Goal: Task Accomplishment & Management: Use online tool/utility

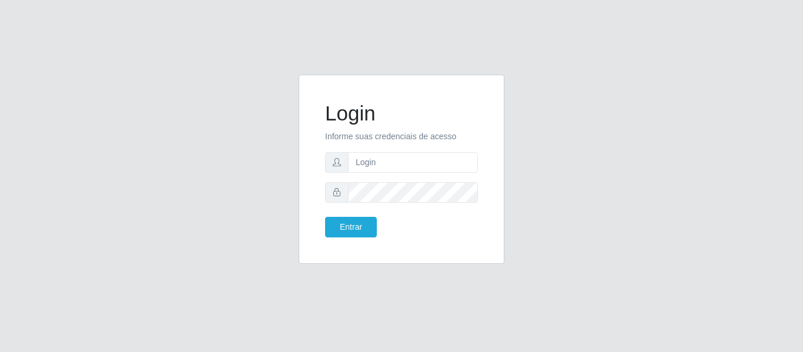
click at [365, 161] on input "text" at bounding box center [413, 162] width 130 height 21
type input "[EMAIL_ADDRESS][DOMAIN_NAME]"
click at [353, 232] on button "Entrar" at bounding box center [351, 227] width 52 height 21
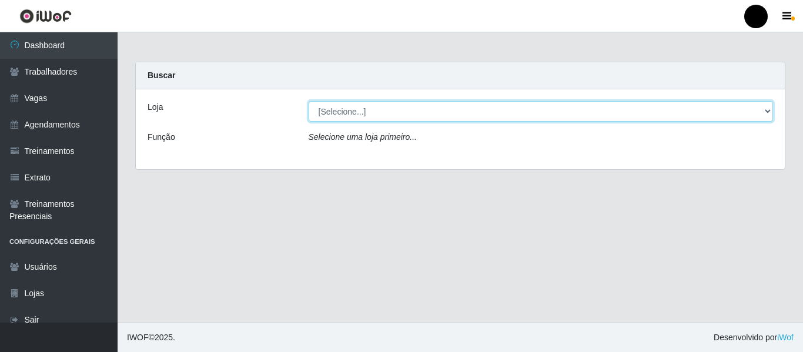
click at [769, 111] on select "[Selecione...] SuperFácil Atacado - Emaús SuperFácil Atacado - Rodoviária Super…" at bounding box center [541, 111] width 465 height 21
select select "408"
click at [309, 101] on select "[Selecione...] SuperFácil Atacado - Emaús SuperFácil Atacado - Rodoviária Super…" at bounding box center [541, 111] width 465 height 21
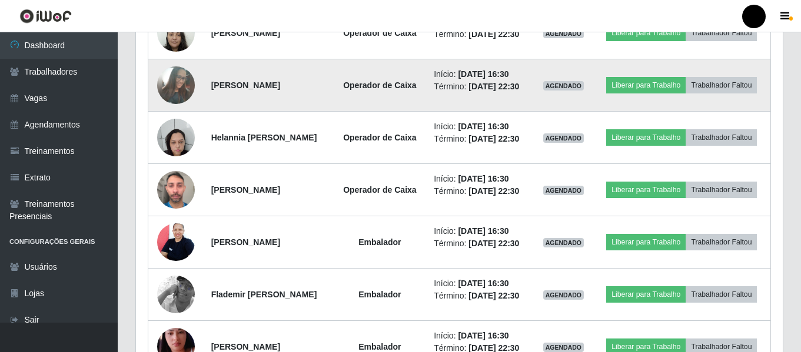
scroll to position [529, 0]
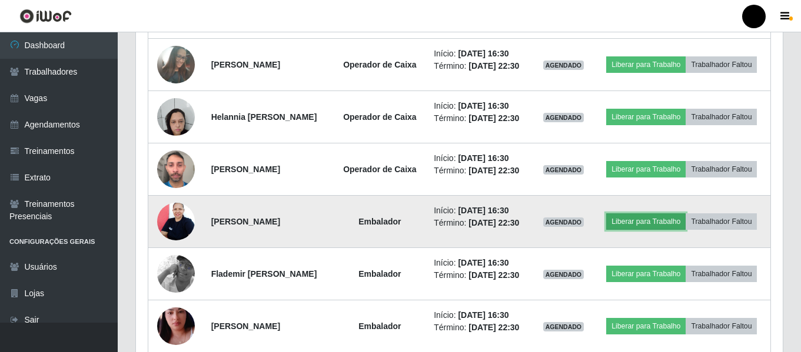
click at [678, 230] on button "Liberar para Trabalho" at bounding box center [645, 222] width 79 height 16
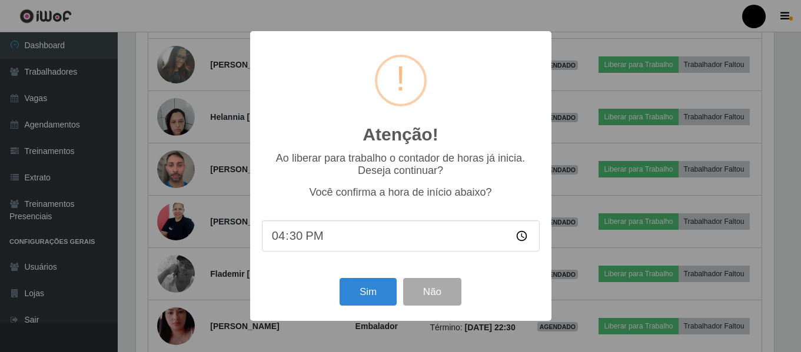
scroll to position [244, 641]
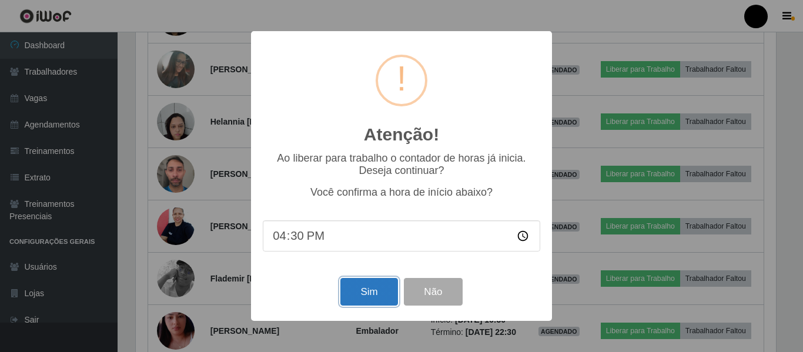
click at [373, 288] on button "Sim" at bounding box center [369, 292] width 57 height 28
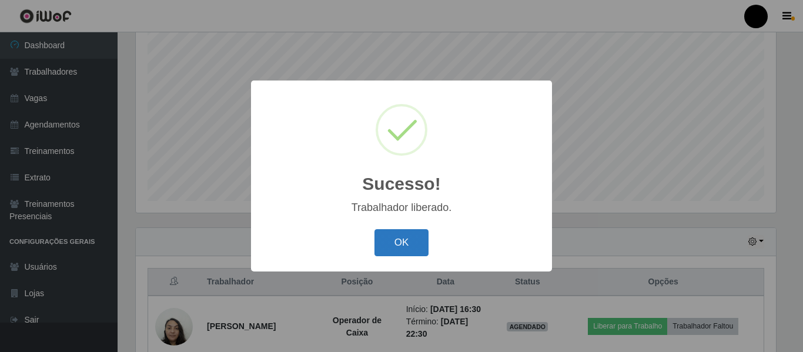
click at [394, 243] on button "OK" at bounding box center [402, 243] width 55 height 28
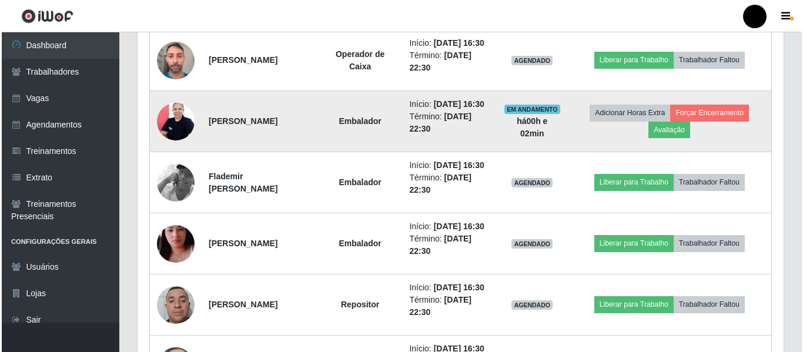
scroll to position [690, 0]
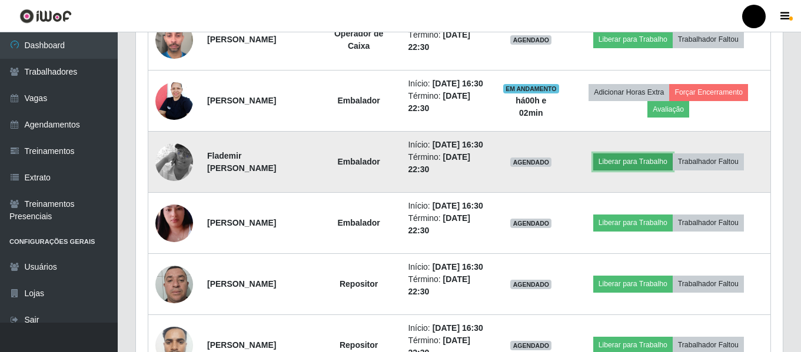
click at [646, 170] on button "Liberar para Trabalho" at bounding box center [632, 162] width 79 height 16
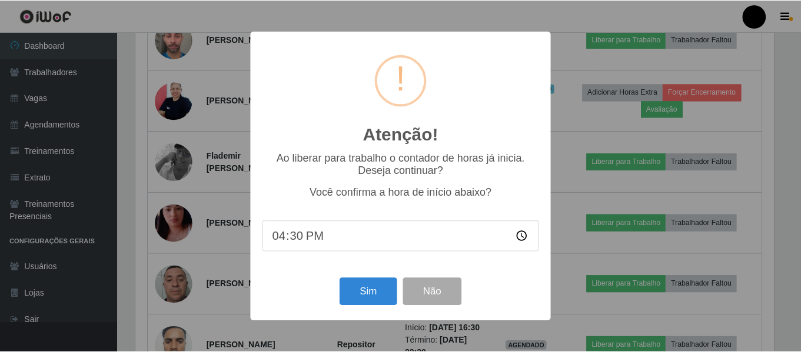
scroll to position [244, 641]
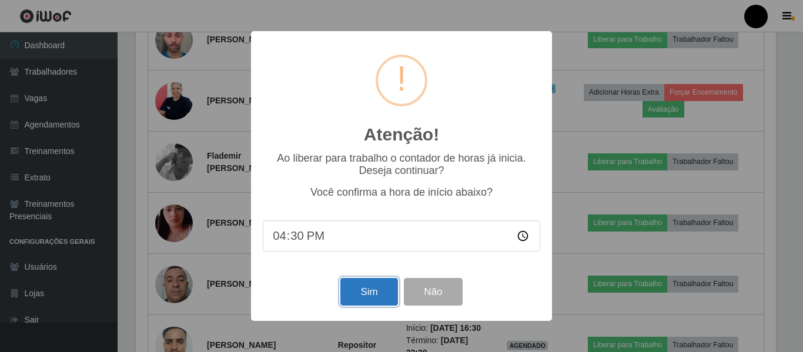
click at [381, 301] on button "Sim" at bounding box center [369, 292] width 57 height 28
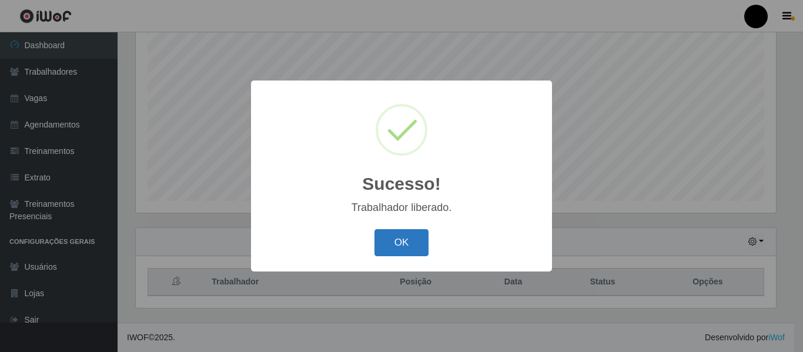
click at [385, 248] on button "OK" at bounding box center [402, 243] width 55 height 28
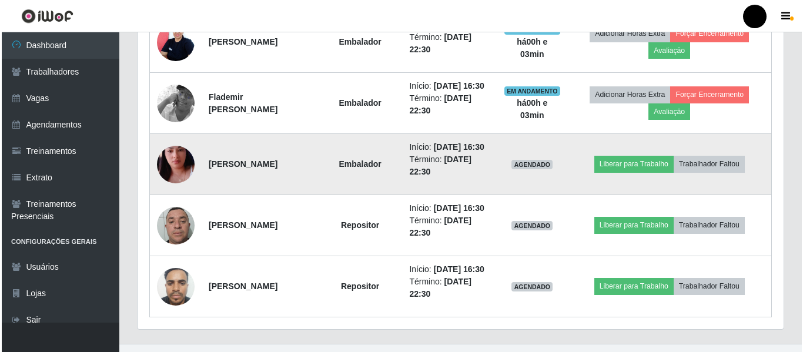
scroll to position [808, 0]
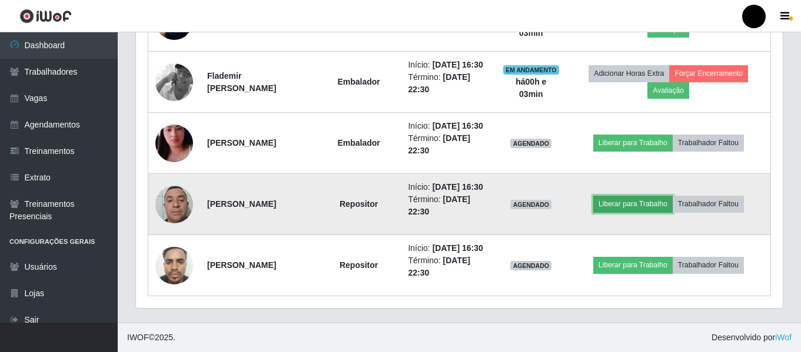
click at [619, 212] on button "Liberar para Trabalho" at bounding box center [632, 204] width 79 height 16
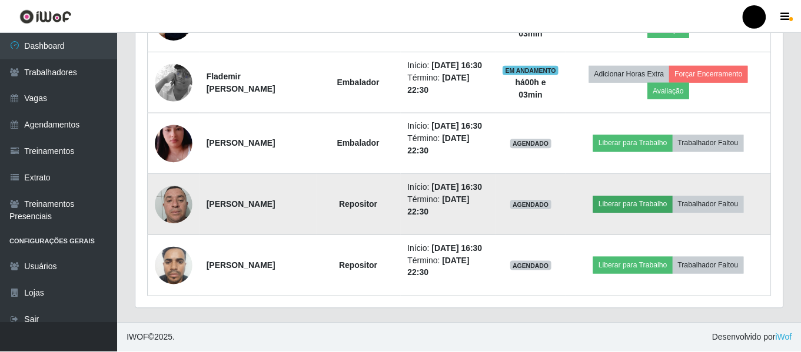
scroll to position [244, 641]
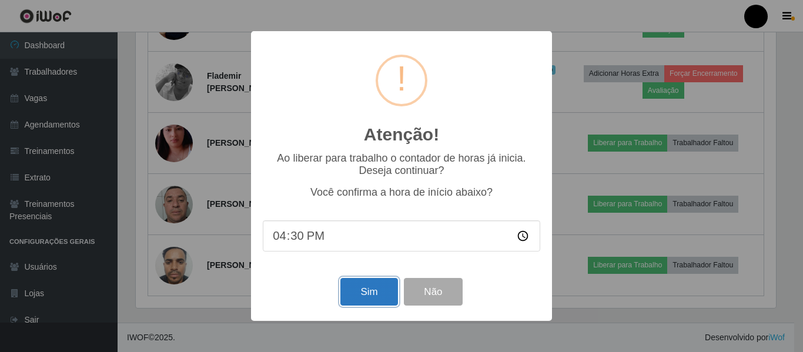
click at [359, 295] on button "Sim" at bounding box center [369, 292] width 57 height 28
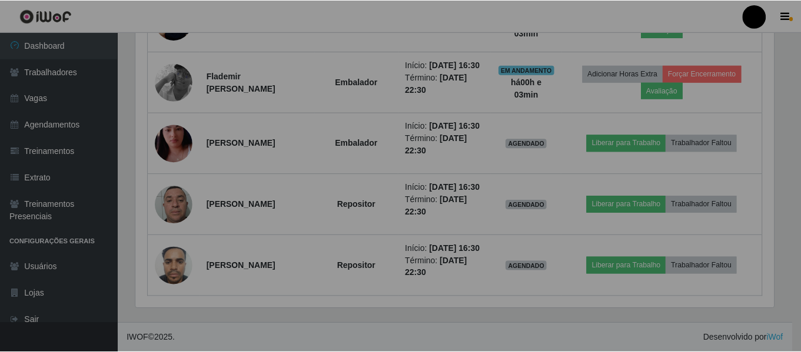
scroll to position [0, 0]
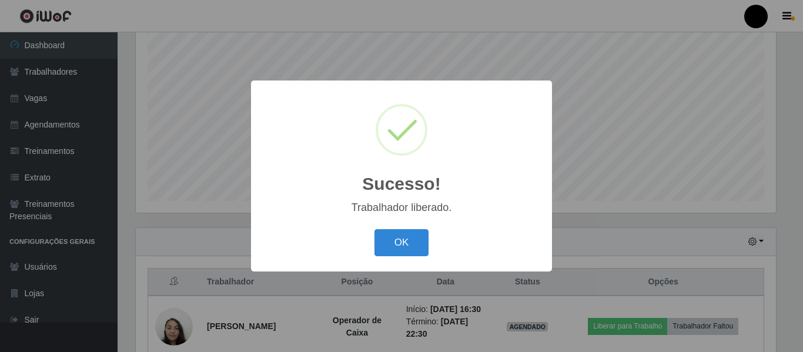
click at [405, 246] on button "OK" at bounding box center [402, 243] width 55 height 28
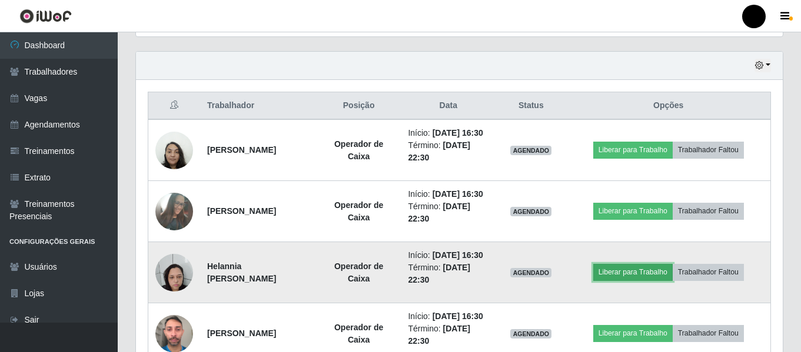
click at [659, 281] on button "Liberar para Trabalho" at bounding box center [632, 272] width 79 height 16
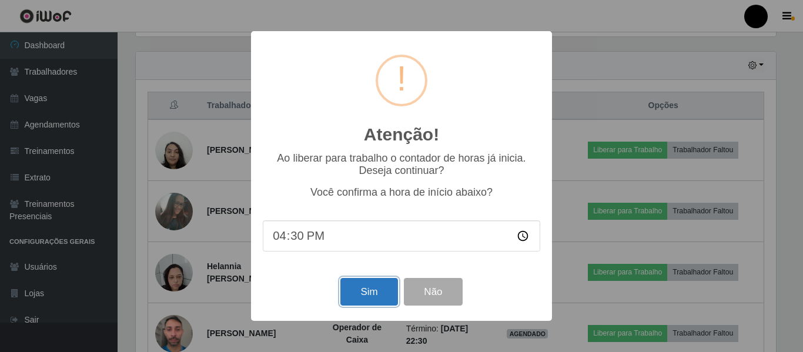
click at [376, 286] on button "Sim" at bounding box center [369, 292] width 57 height 28
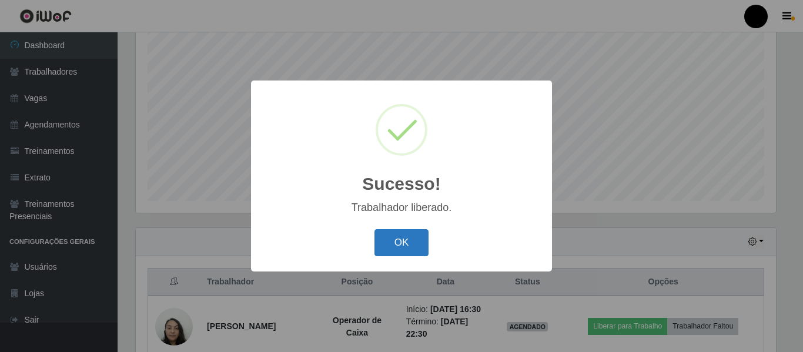
click at [412, 249] on button "OK" at bounding box center [402, 243] width 55 height 28
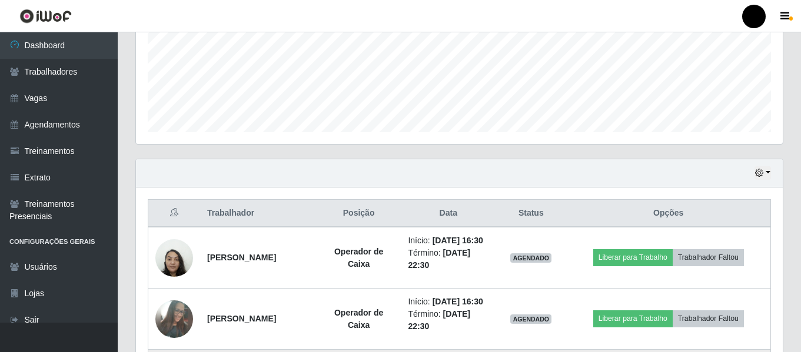
scroll to position [396, 0]
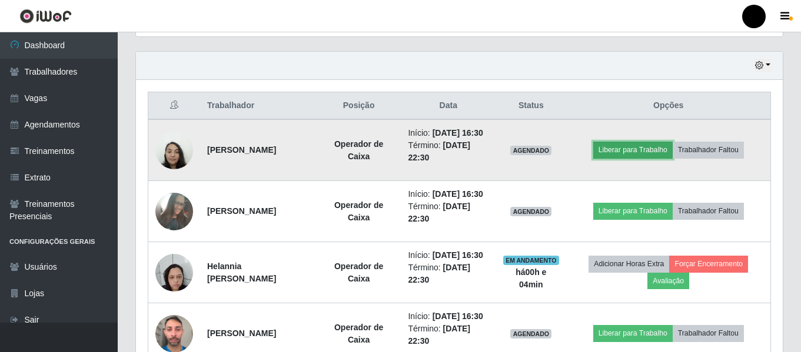
click at [634, 158] on button "Liberar para Trabalho" at bounding box center [632, 150] width 79 height 16
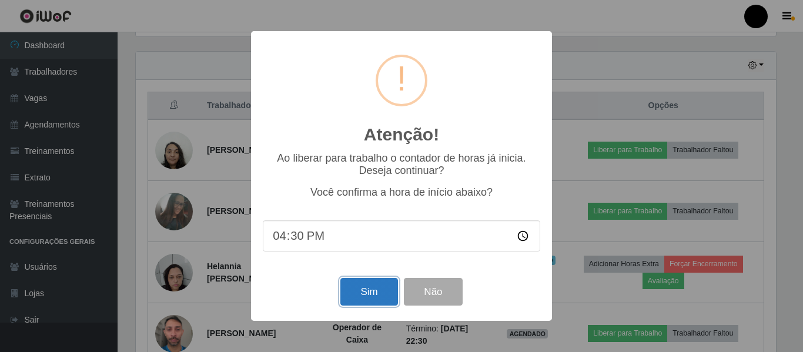
click at [349, 306] on button "Sim" at bounding box center [369, 292] width 57 height 28
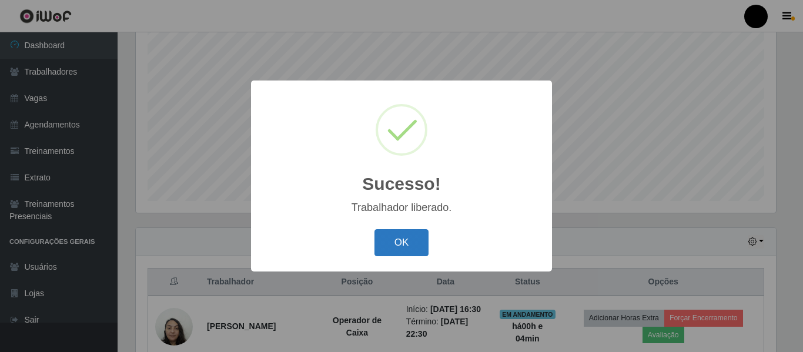
click at [386, 244] on button "OK" at bounding box center [402, 243] width 55 height 28
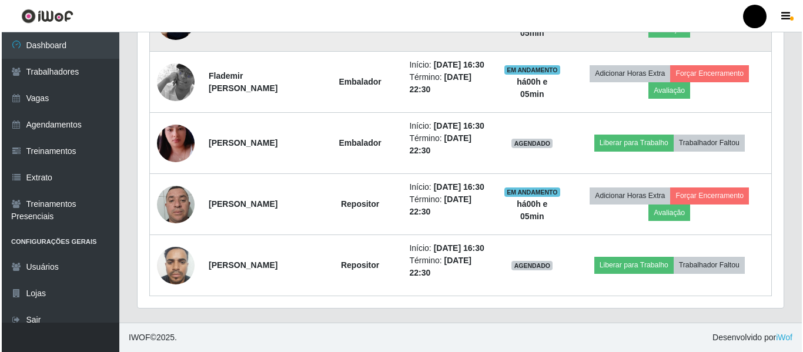
scroll to position [866, 0]
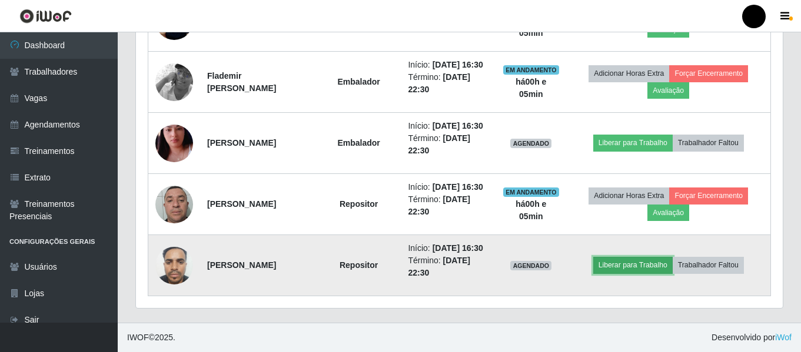
click at [616, 274] on button "Liberar para Trabalho" at bounding box center [632, 265] width 79 height 16
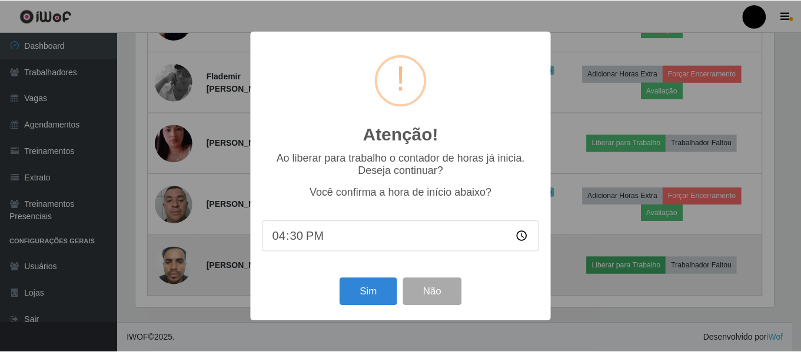
scroll to position [244, 641]
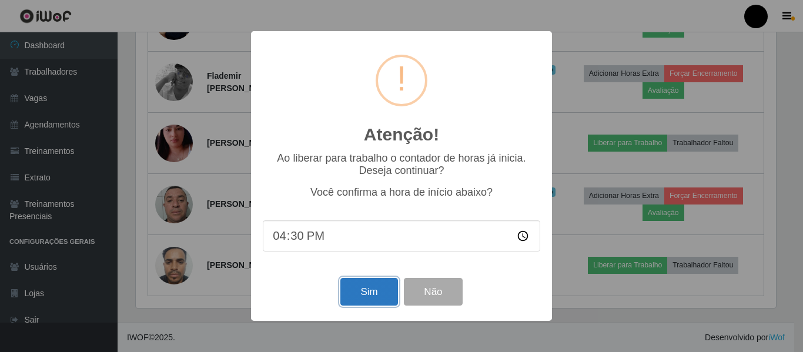
click at [365, 290] on button "Sim" at bounding box center [369, 292] width 57 height 28
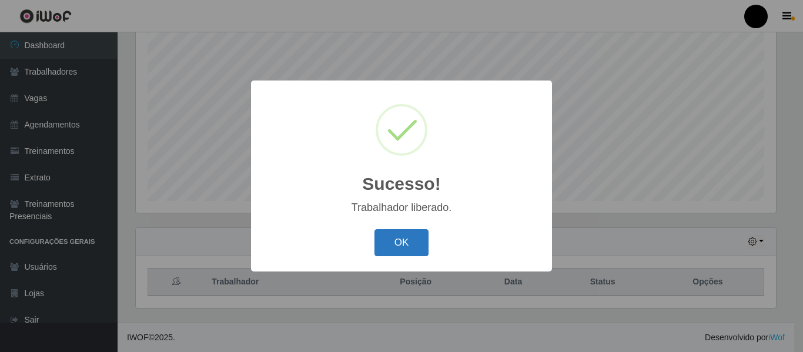
click at [408, 251] on button "OK" at bounding box center [402, 243] width 55 height 28
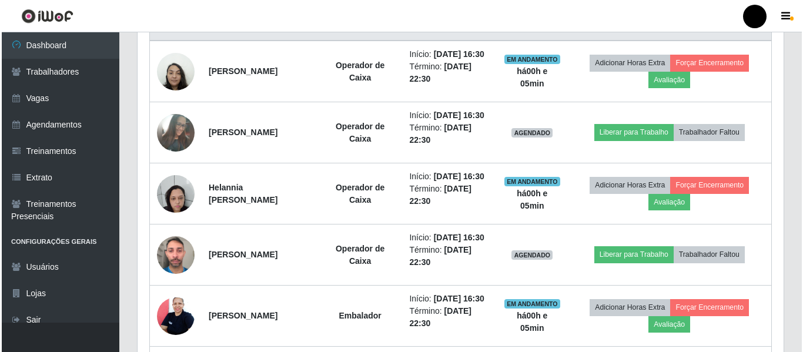
scroll to position [513, 0]
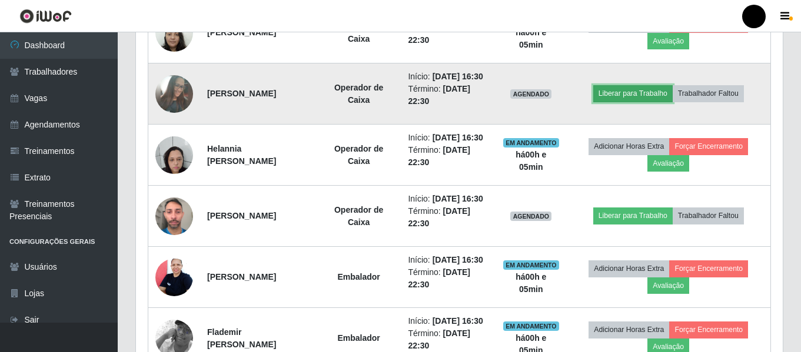
click at [630, 102] on button "Liberar para Trabalho" at bounding box center [632, 93] width 79 height 16
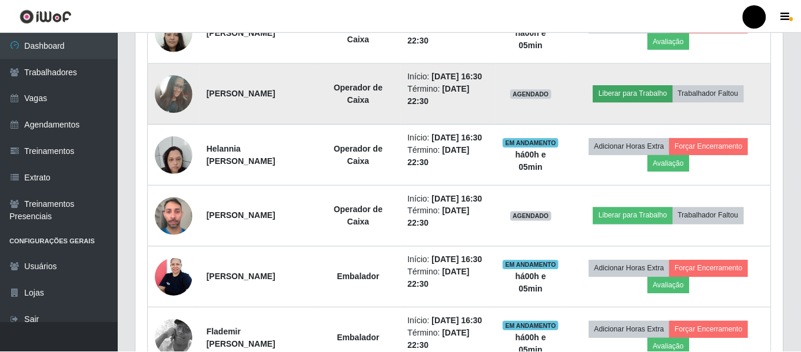
scroll to position [244, 641]
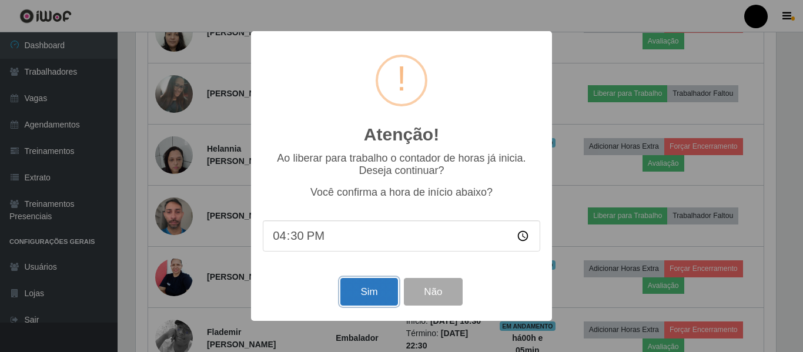
click at [353, 297] on button "Sim" at bounding box center [369, 292] width 57 height 28
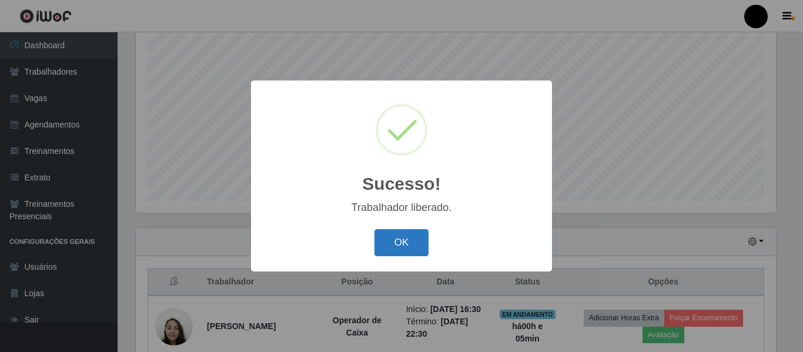
click at [393, 240] on button "OK" at bounding box center [402, 243] width 55 height 28
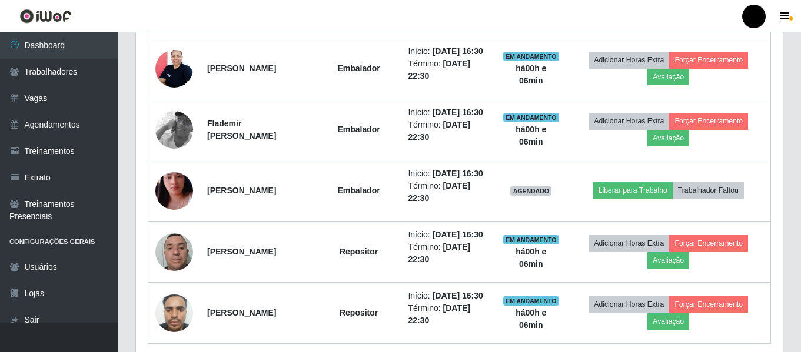
scroll to position [749, 0]
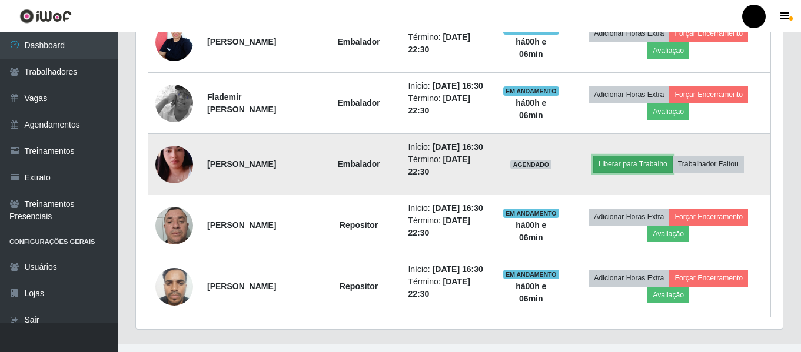
click at [626, 172] on button "Liberar para Trabalho" at bounding box center [632, 164] width 79 height 16
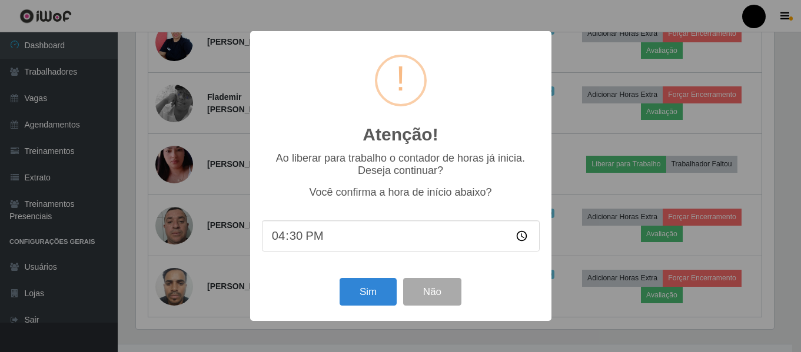
scroll to position [244, 641]
click at [355, 291] on button "Sim" at bounding box center [369, 292] width 57 height 28
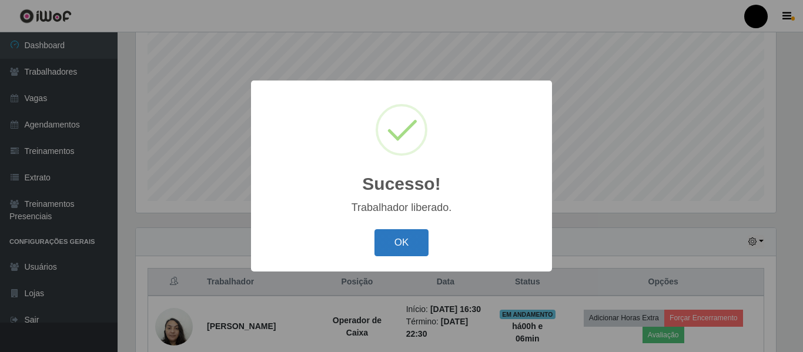
click at [386, 245] on button "OK" at bounding box center [402, 243] width 55 height 28
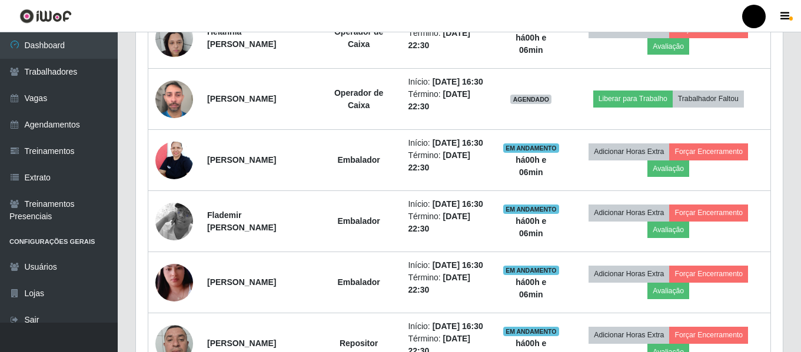
scroll to position [631, 0]
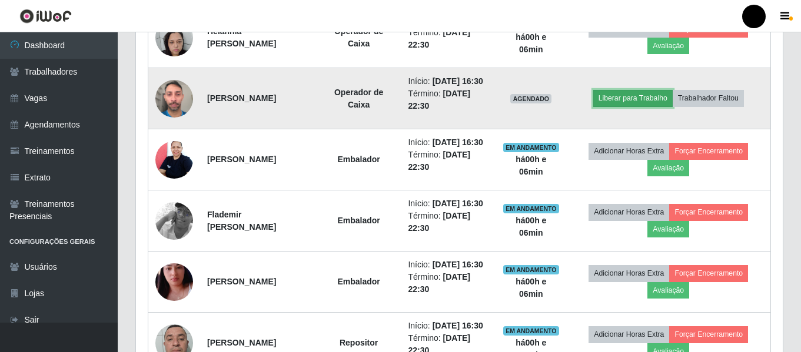
click at [644, 106] on button "Liberar para Trabalho" at bounding box center [632, 98] width 79 height 16
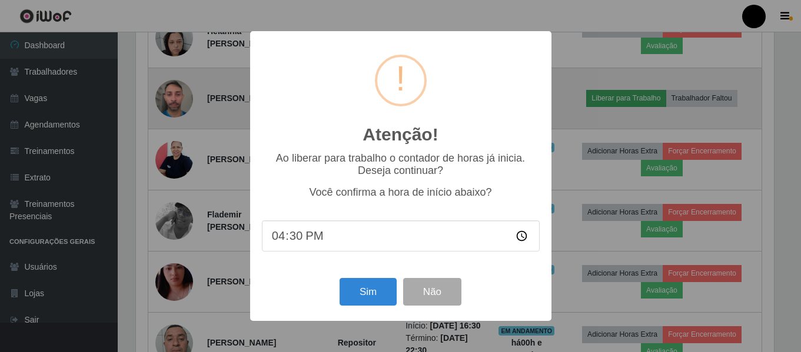
scroll to position [244, 641]
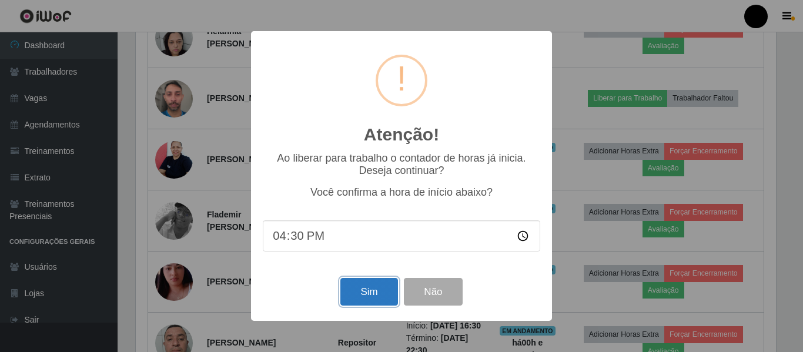
click at [361, 296] on button "Sim" at bounding box center [369, 292] width 57 height 28
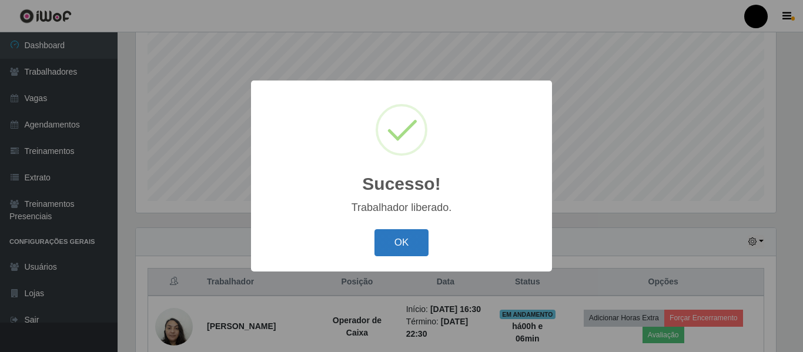
click at [398, 244] on button "OK" at bounding box center [402, 243] width 55 height 28
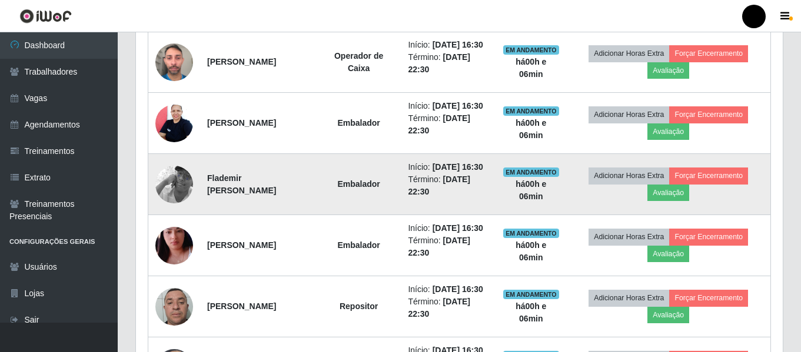
scroll to position [646, 0]
